Goal: Information Seeking & Learning: Learn about a topic

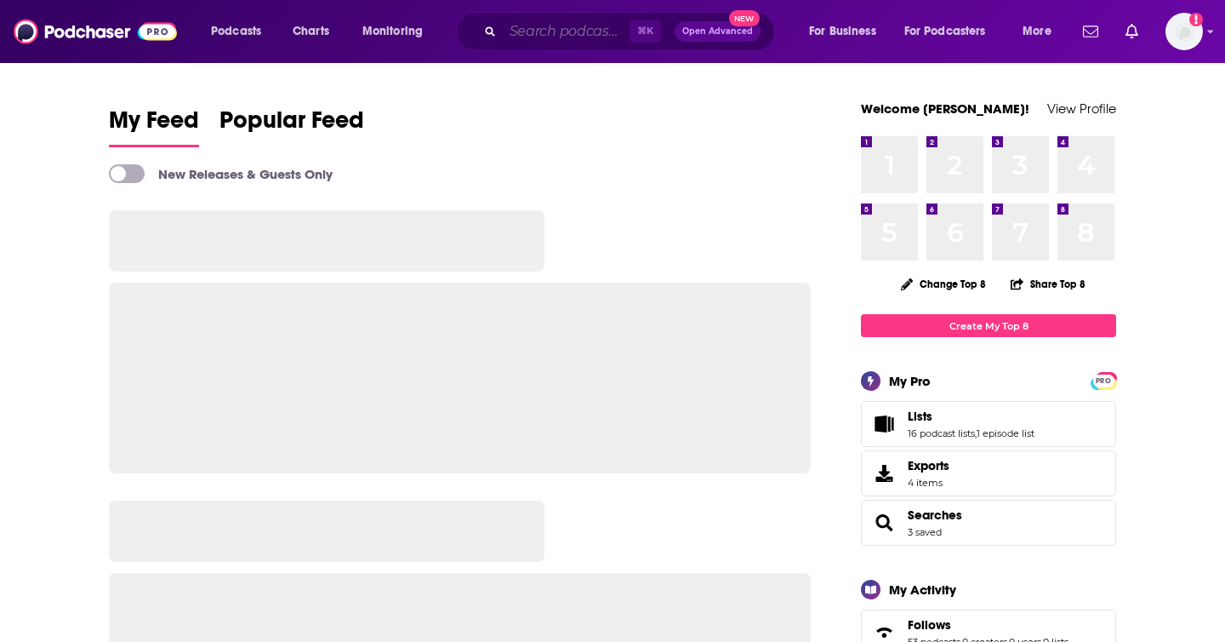
click at [519, 29] on input "Search podcasts, credits, & more..." at bounding box center [566, 31] width 127 height 27
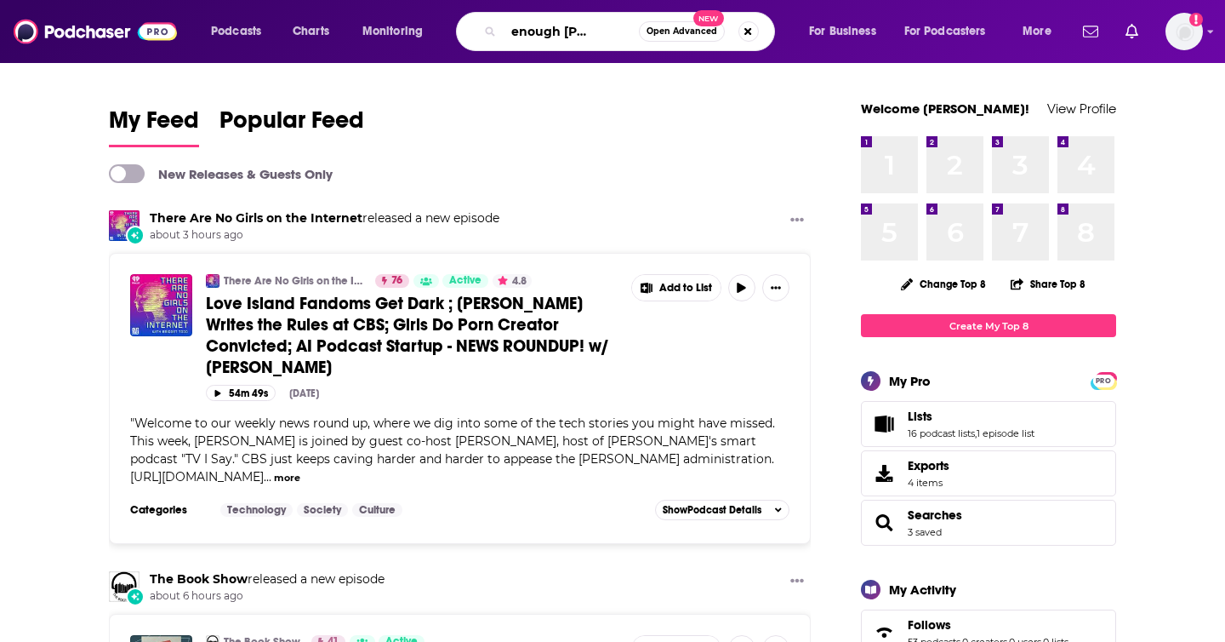
scroll to position [0, 42]
type input "that's enough [PERSON_NAME]"
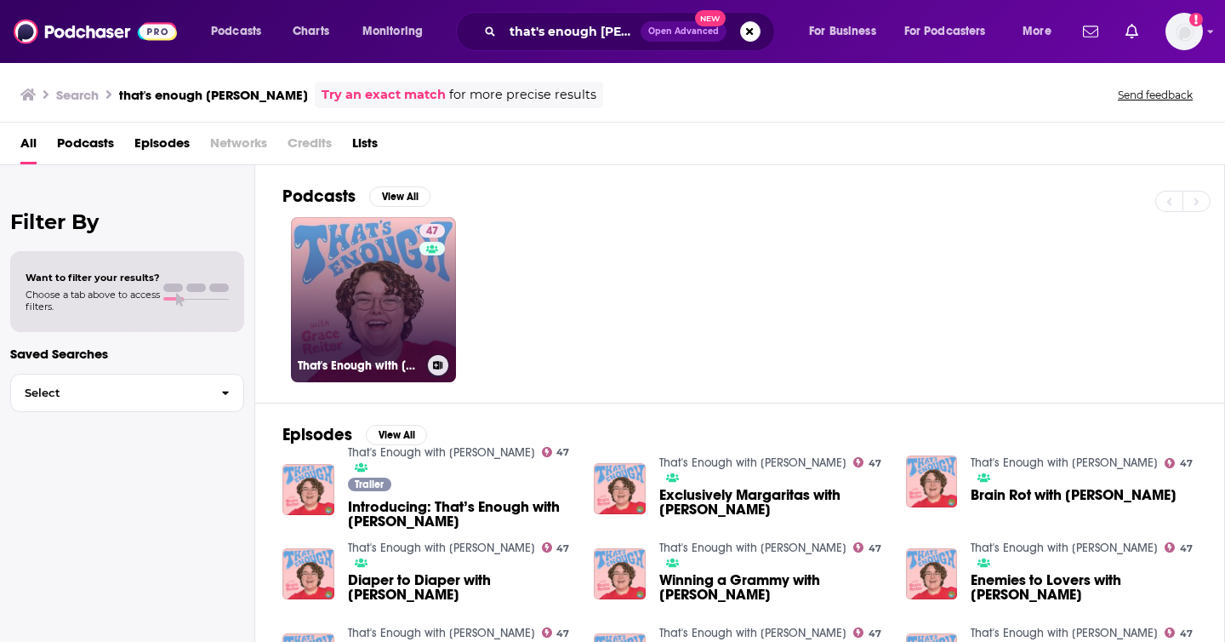
click at [361, 267] on link "47 That's Enough with [PERSON_NAME]" at bounding box center [373, 299] width 165 height 165
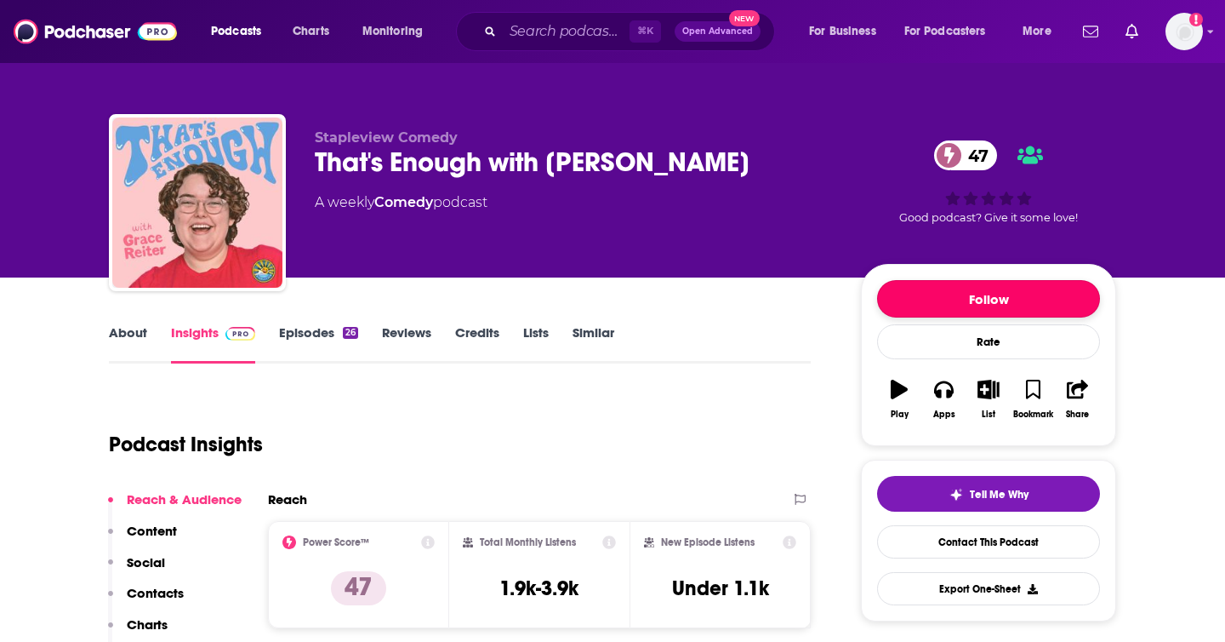
click at [986, 291] on button "Follow" at bounding box center [988, 298] width 223 height 37
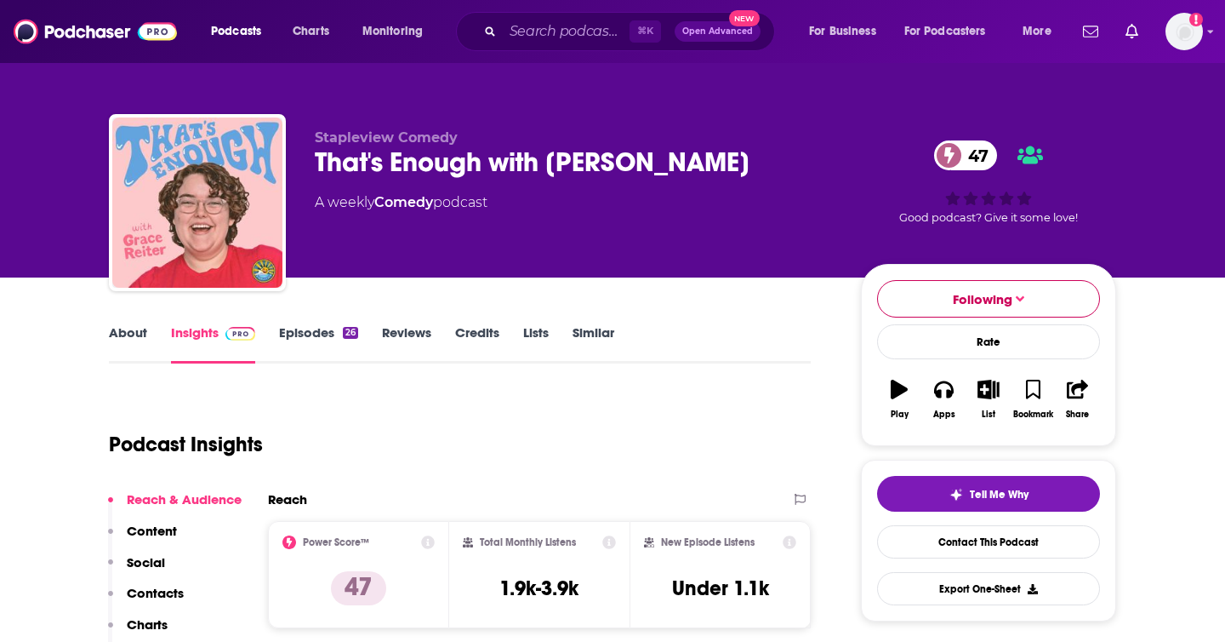
scroll to position [325, 0]
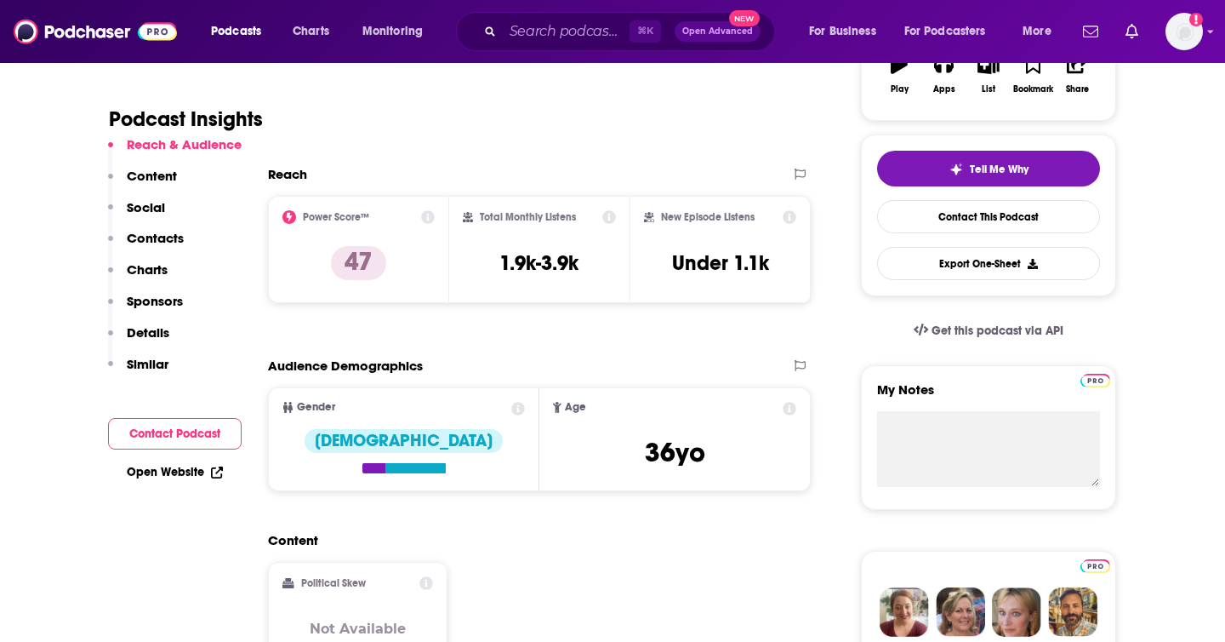
click at [165, 238] on p "Contacts" at bounding box center [155, 238] width 57 height 16
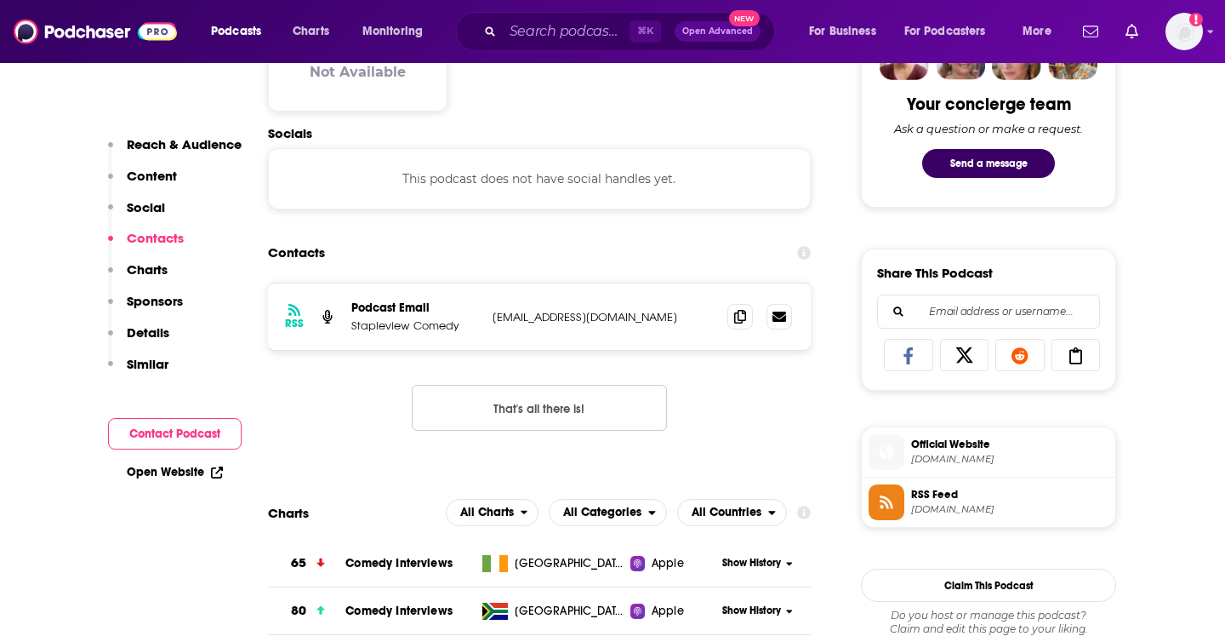
scroll to position [883, 0]
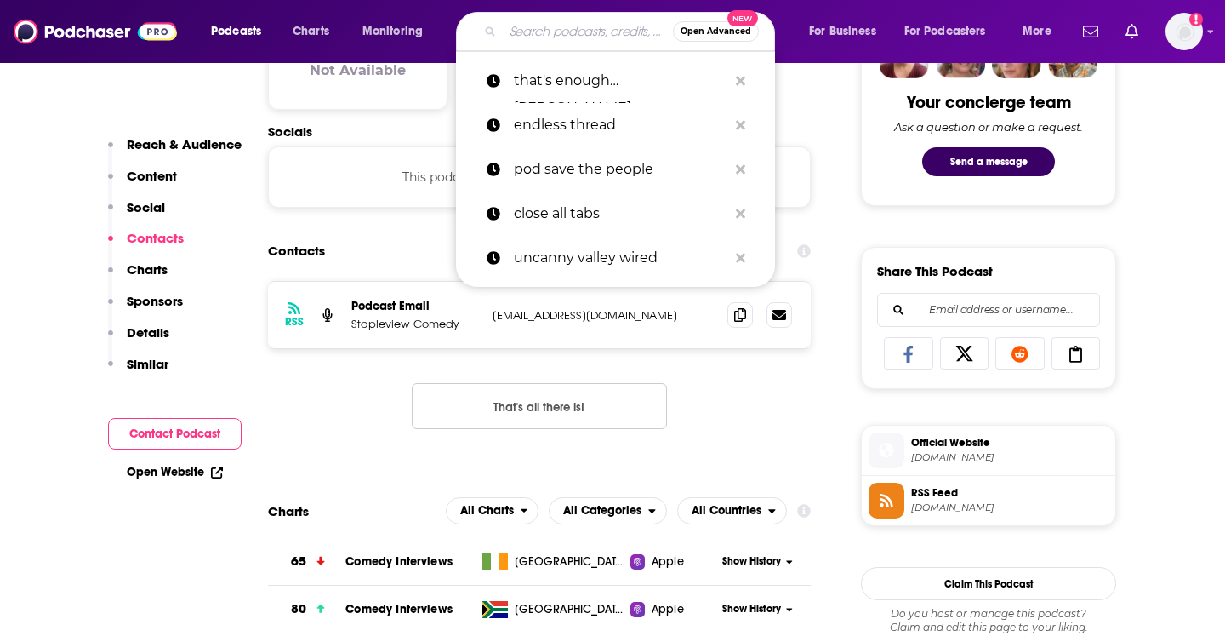
click at [551, 39] on input "Search podcasts, credits, & more..." at bounding box center [588, 31] width 170 height 27
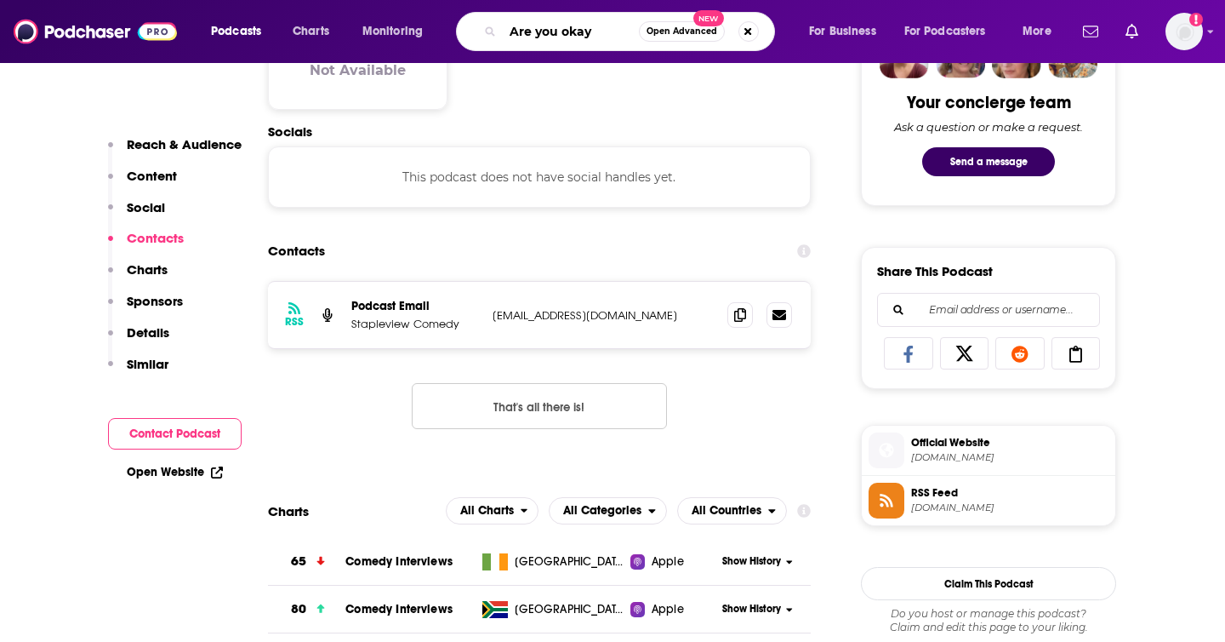
type input "Are you okay?"
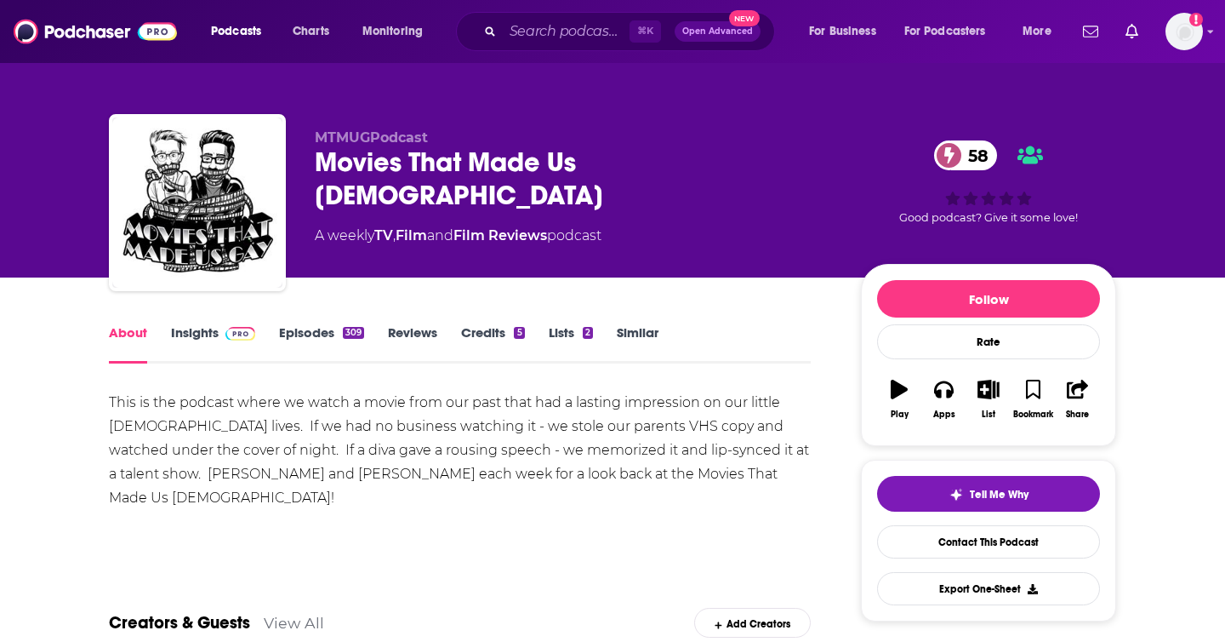
scroll to position [93, 0]
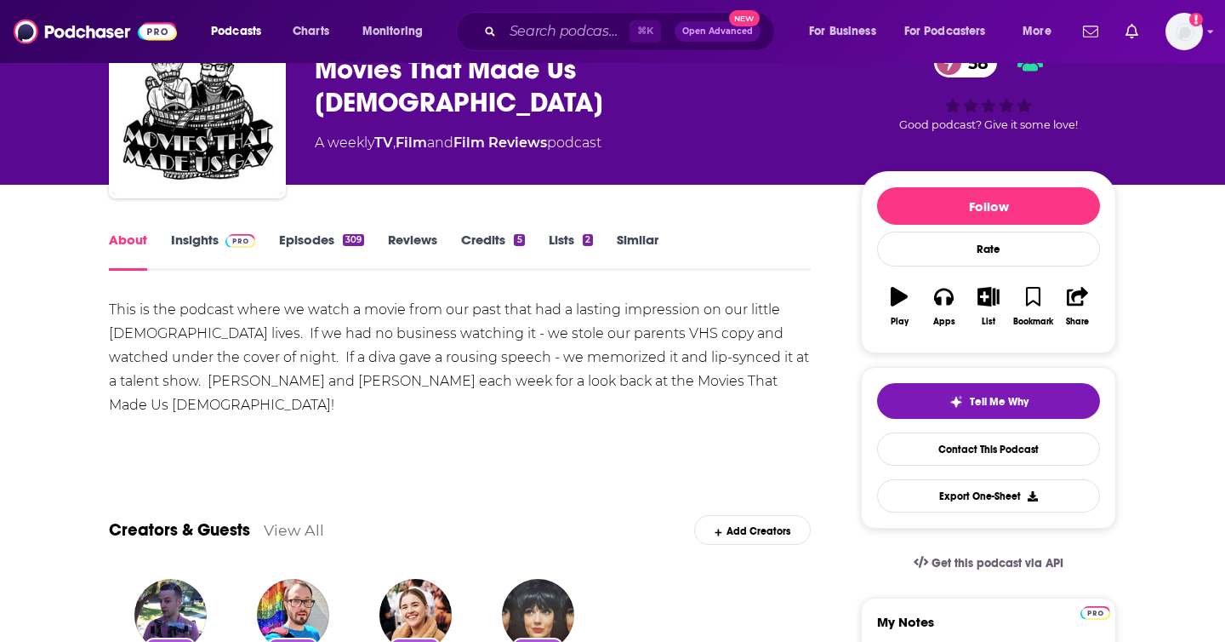
click at [220, 242] on span at bounding box center [237, 239] width 37 height 16
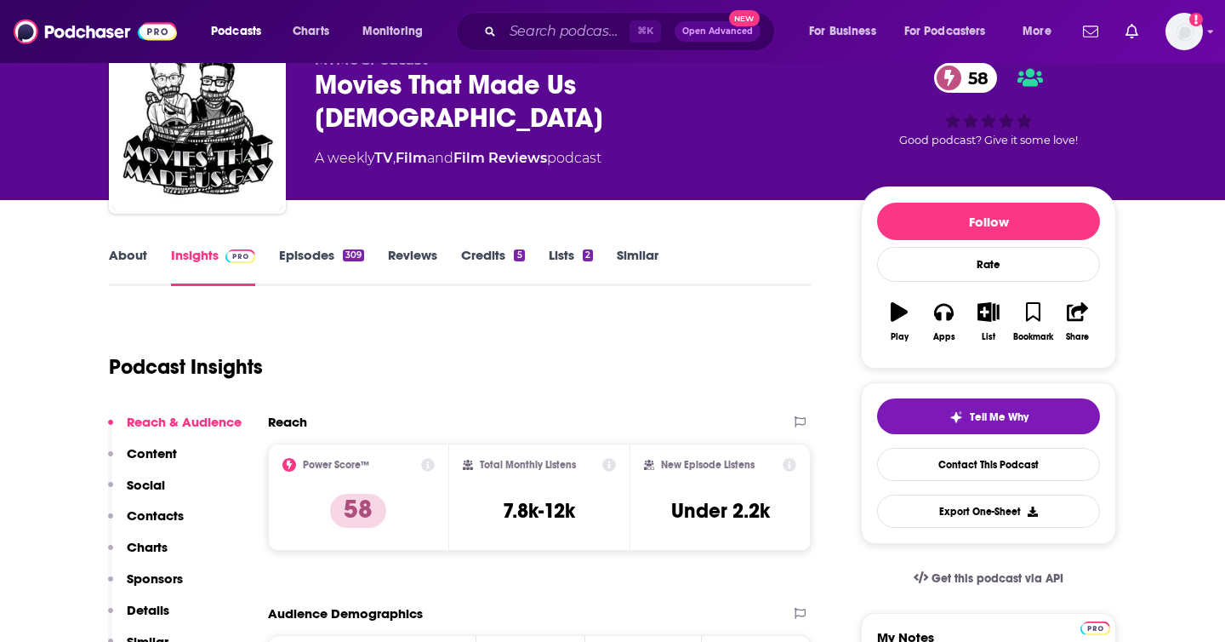
scroll to position [95, 0]
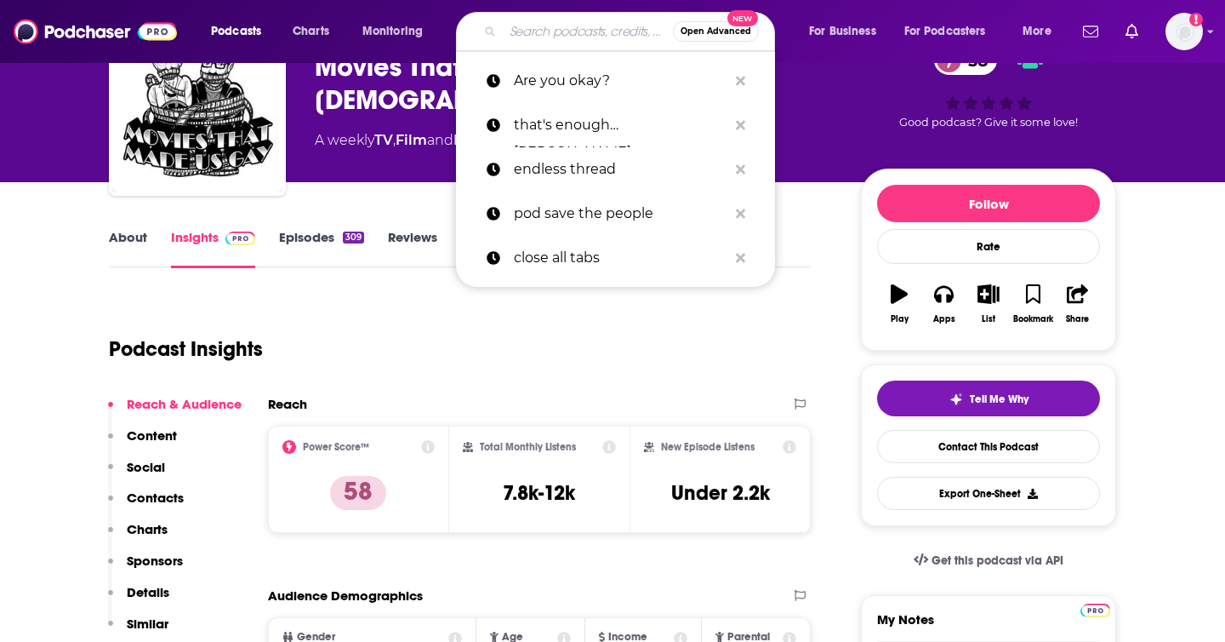
click at [529, 23] on input "Search podcasts, credits, & more..." at bounding box center [588, 31] width 170 height 27
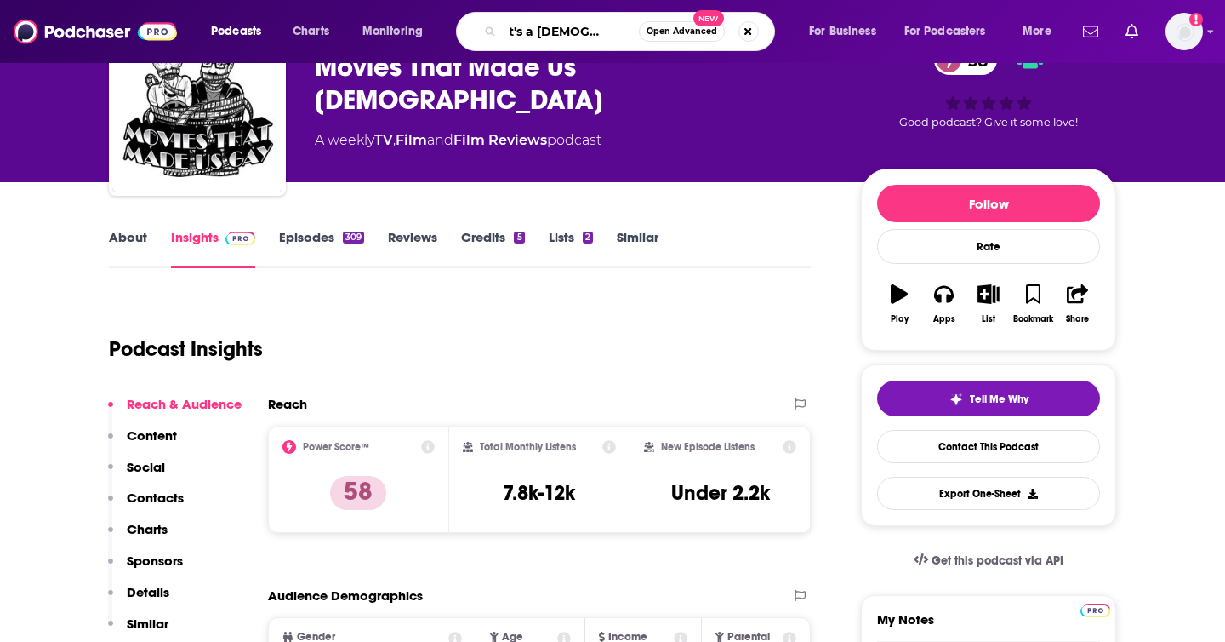
type input "that's a [DEMOGRAPHIC_DATA] ass podcast"
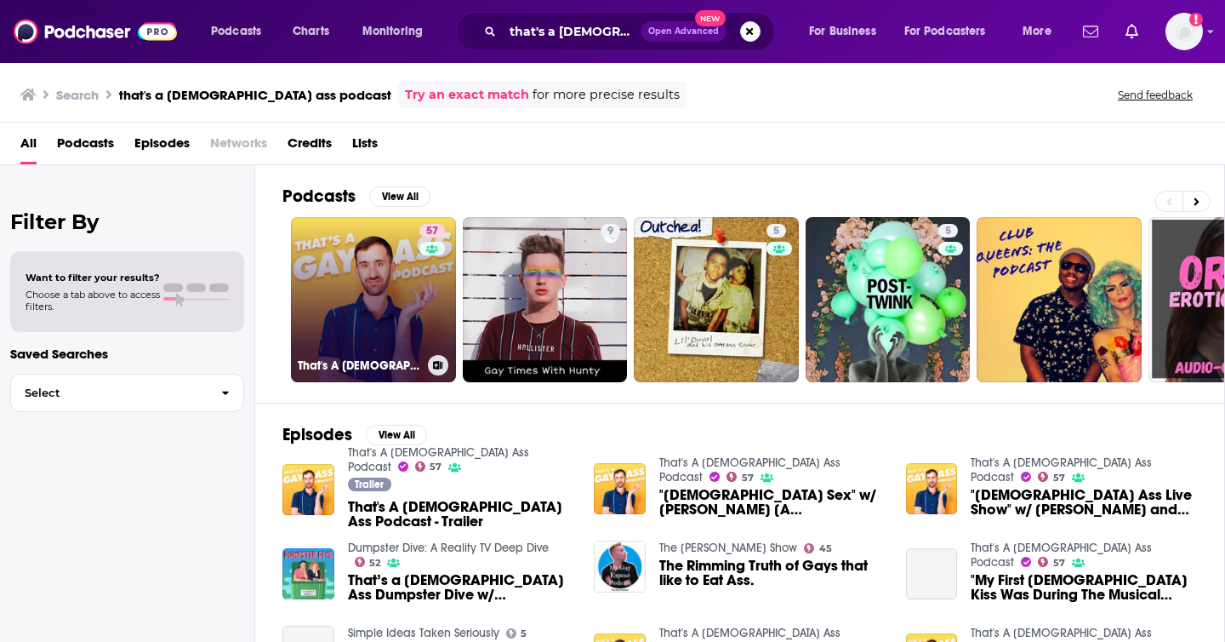
click at [335, 291] on link "57 That's A Gay Ass Podcast" at bounding box center [373, 299] width 165 height 165
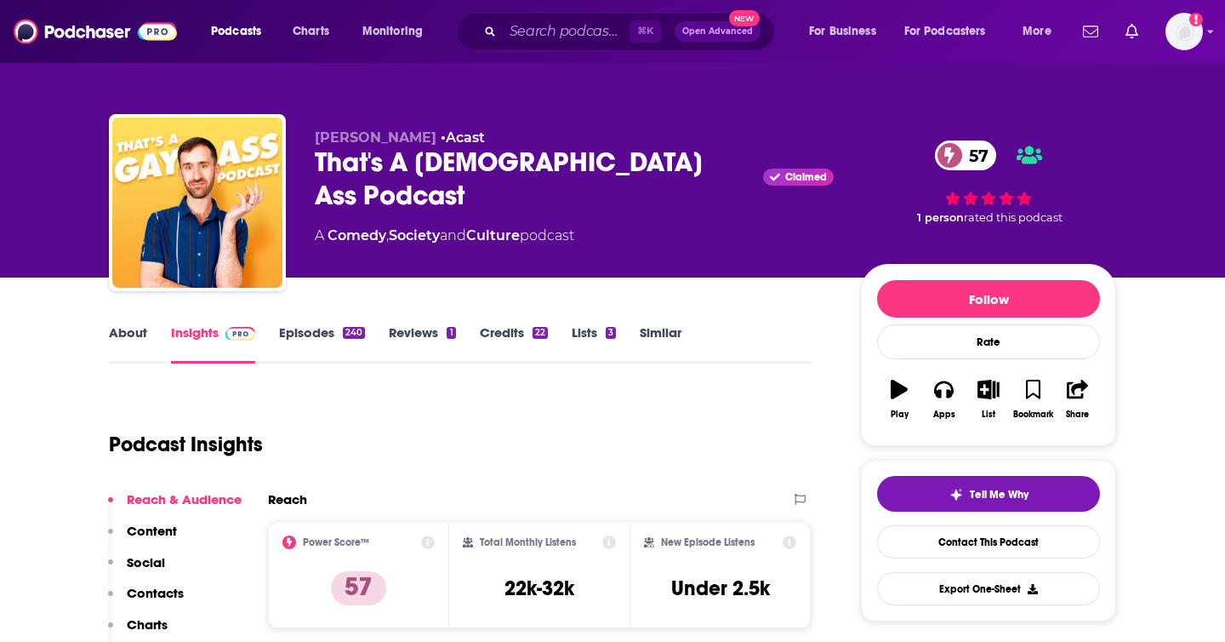
scroll to position [92, 0]
